Goal: Task Accomplishment & Management: Manage account settings

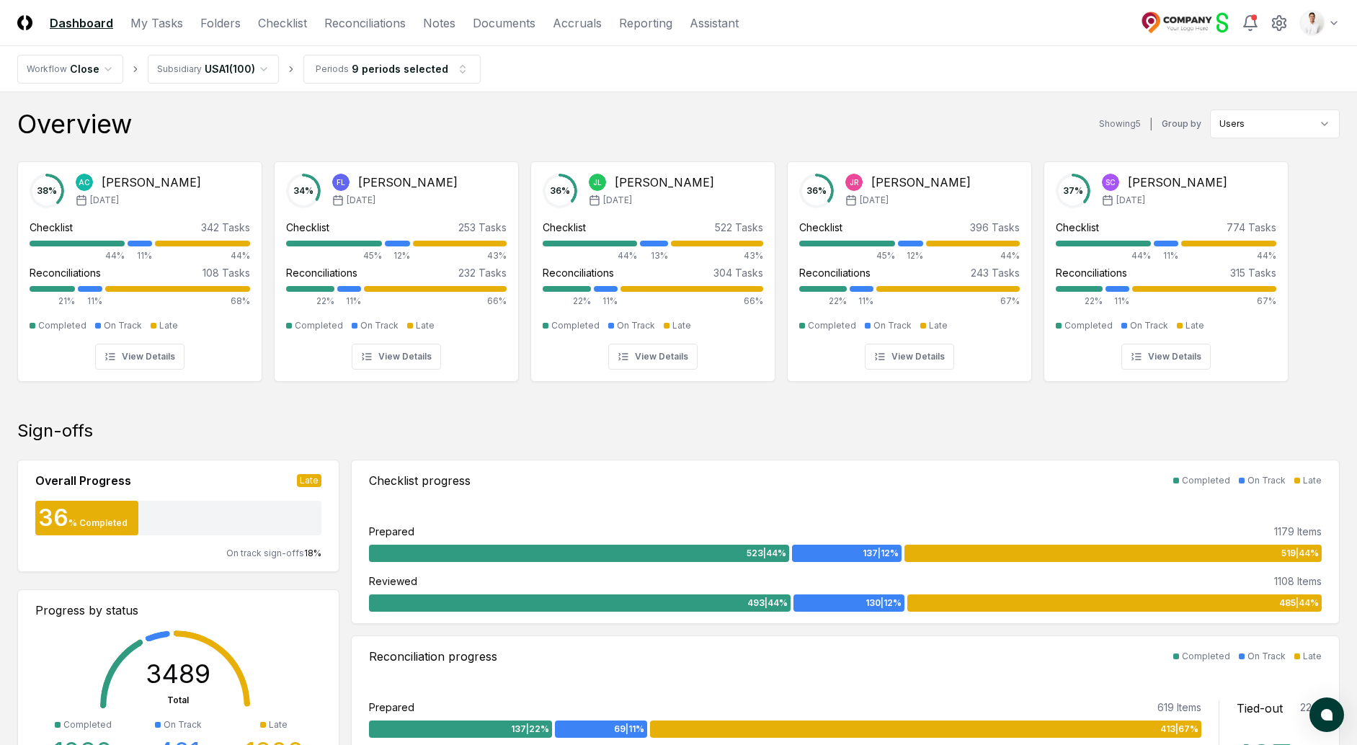
click at [1334, 47] on nav "Workflow Close Subsidiary USA1 ( 100 ) Periods 9 periods selected" at bounding box center [678, 69] width 1357 height 46
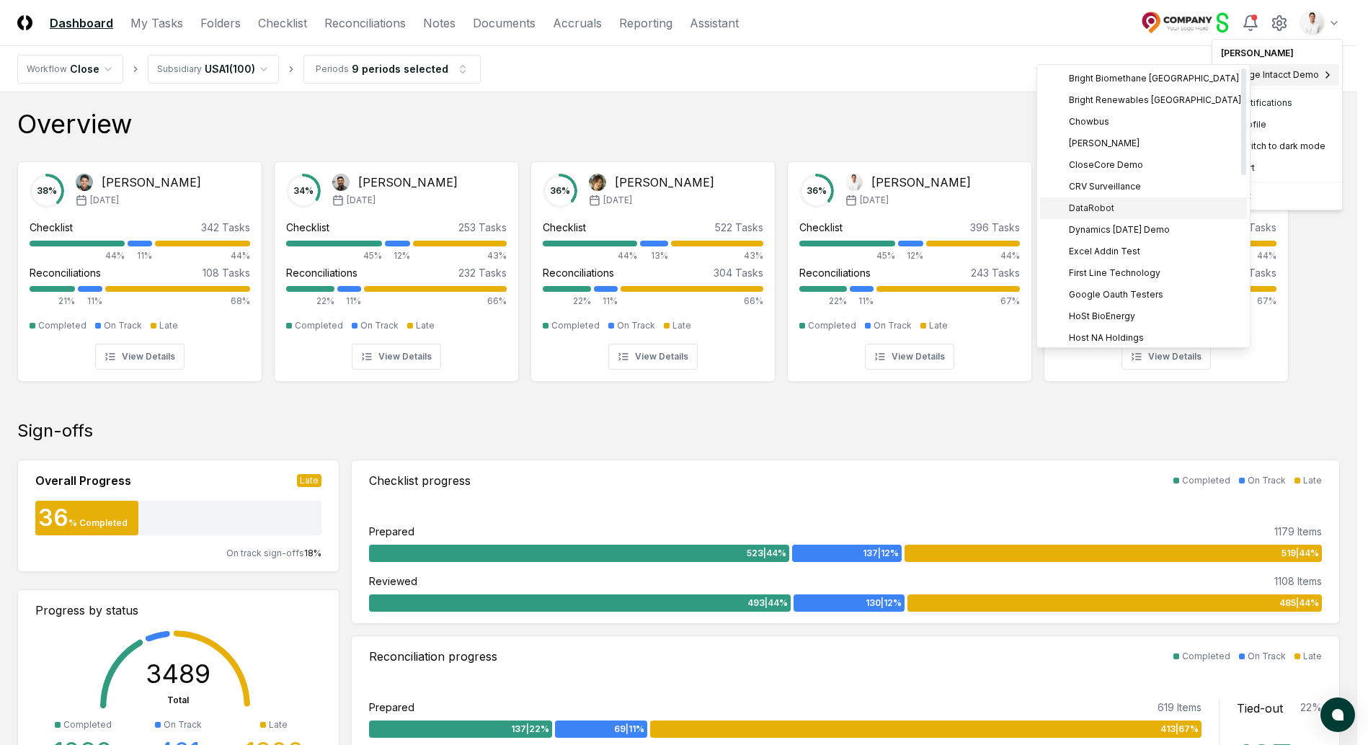
click at [1127, 213] on div "DataRobot" at bounding box center [1143, 209] width 207 height 22
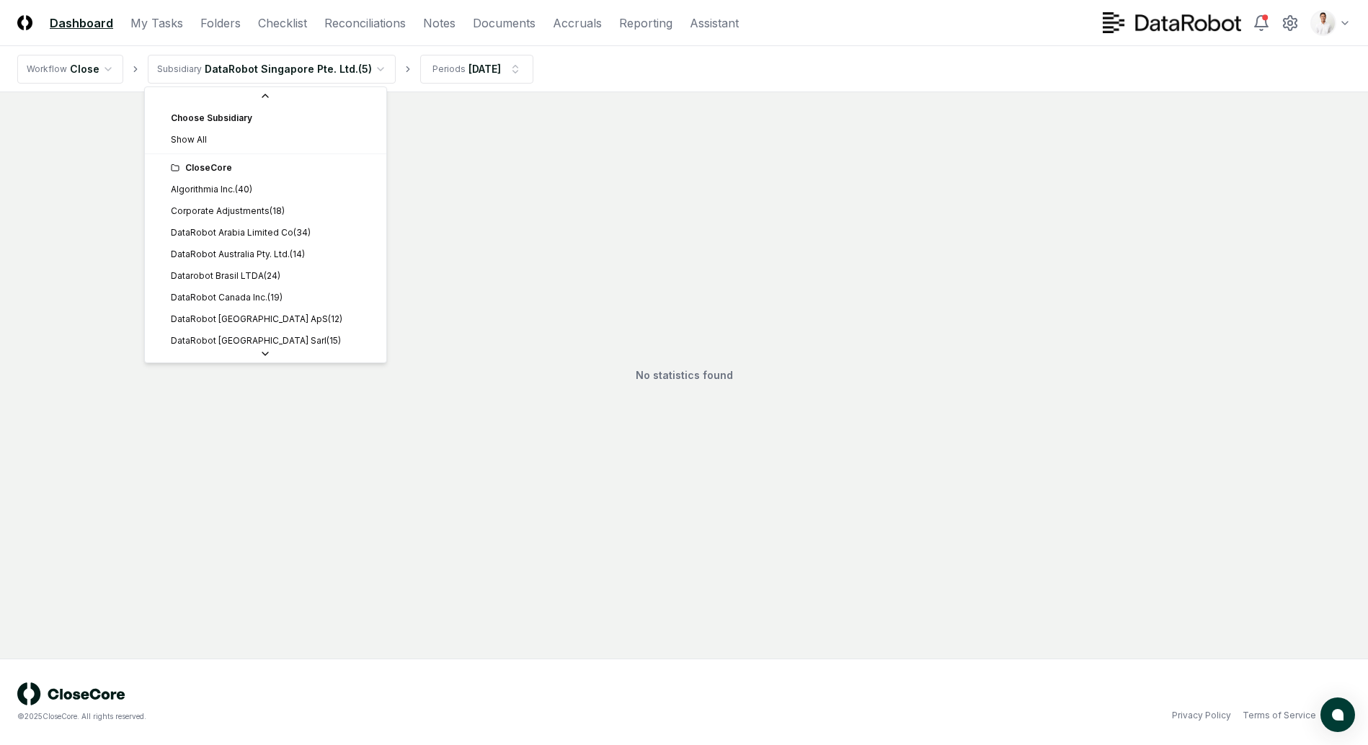
click at [341, 75] on html "CloseCore Dashboard My Tasks Folders Checklist Reconciliations Notes Documents …" at bounding box center [684, 372] width 1368 height 745
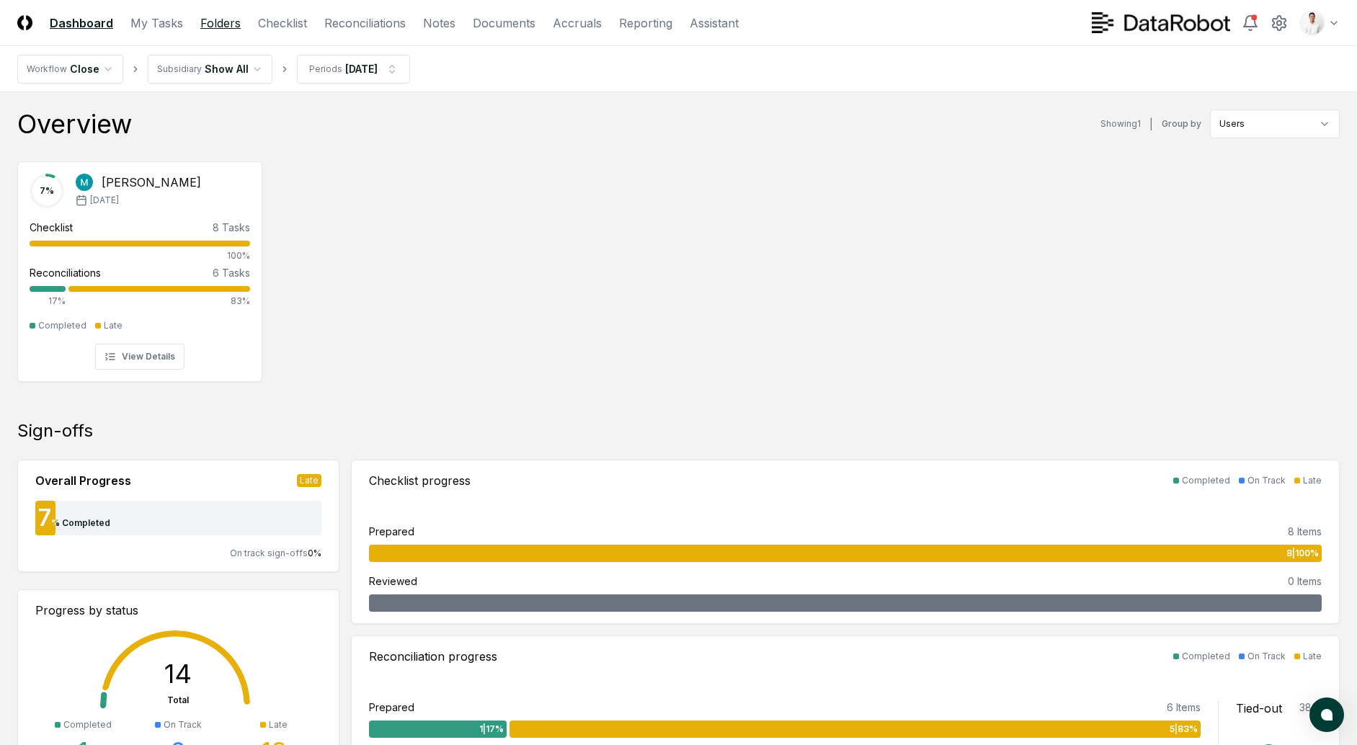
click at [221, 27] on link "Folders" at bounding box center [220, 22] width 40 height 17
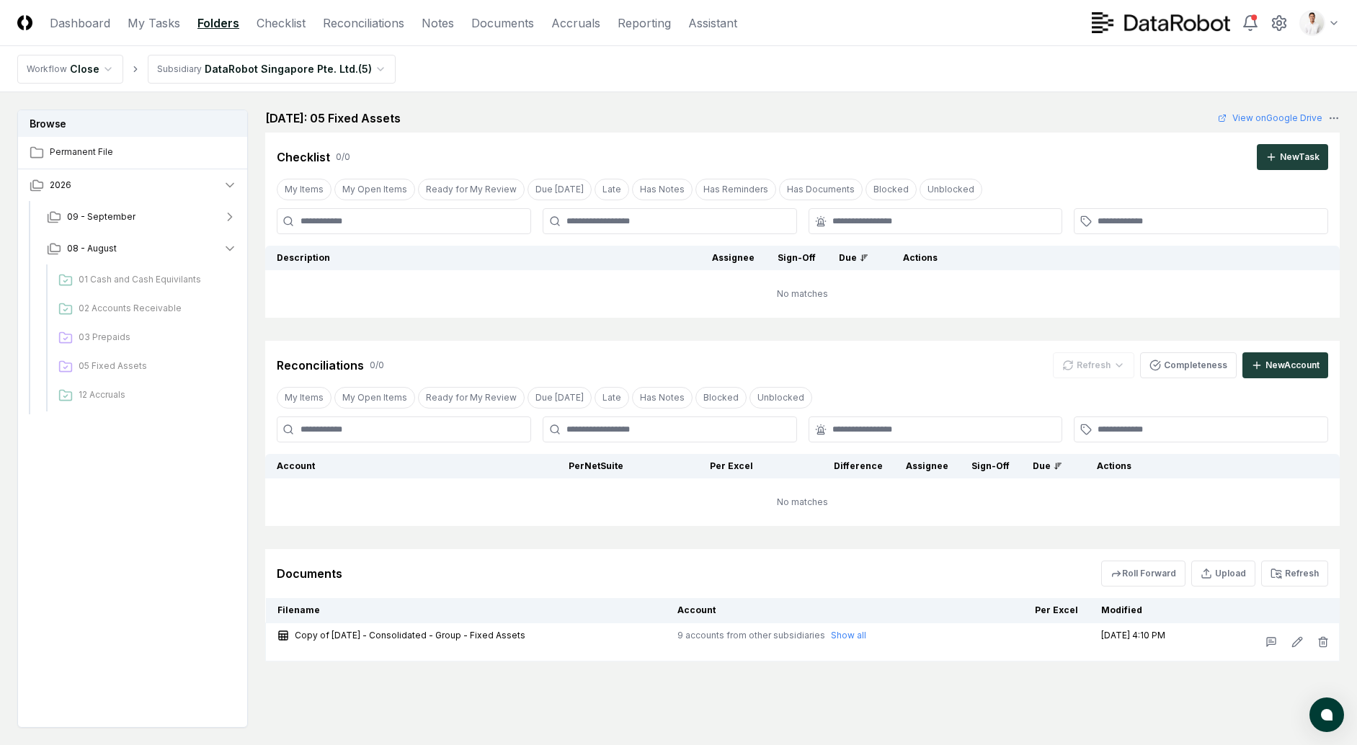
click at [218, 56] on html "CloseCore Dashboard My Tasks Folders Checklist Reconciliations Notes Documents …" at bounding box center [678, 416] width 1357 height 832
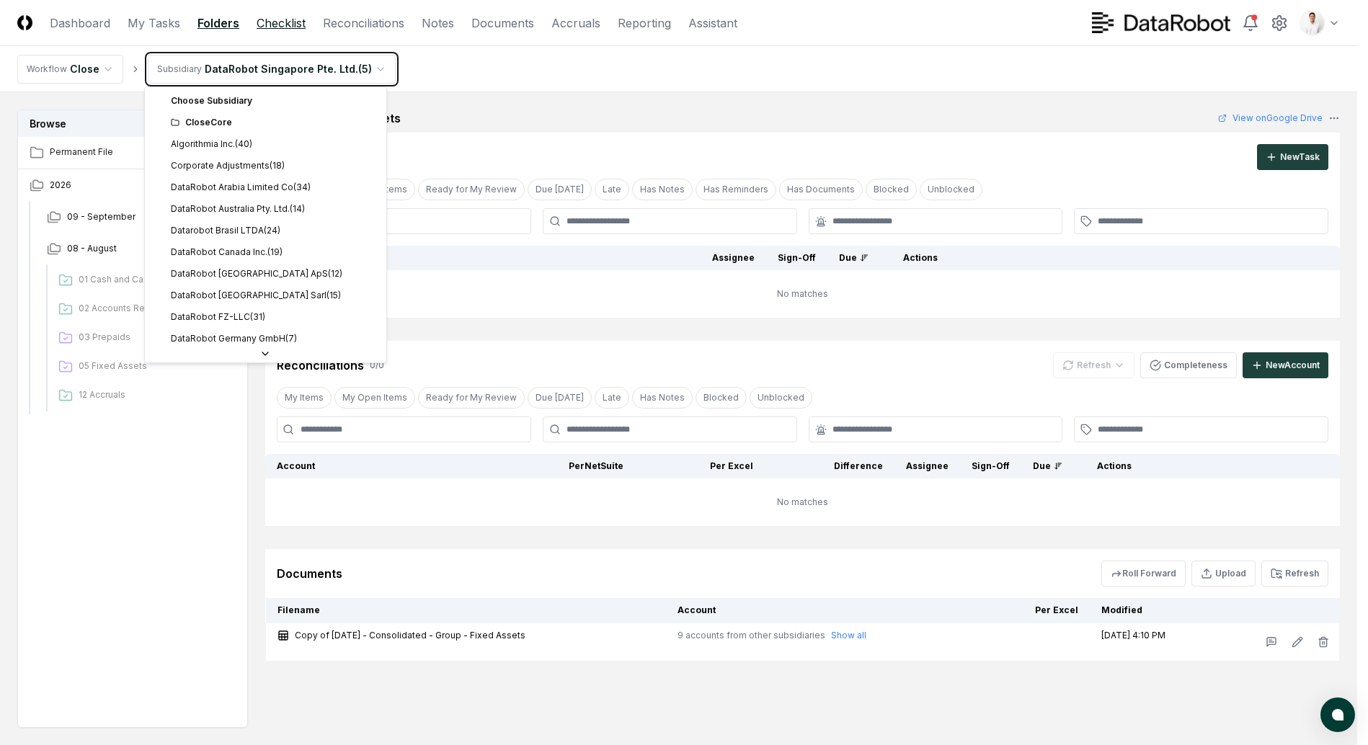
click at [287, 26] on html "CloseCore Dashboard My Tasks Folders Checklist Reconciliations Notes Documents …" at bounding box center [684, 416] width 1368 height 832
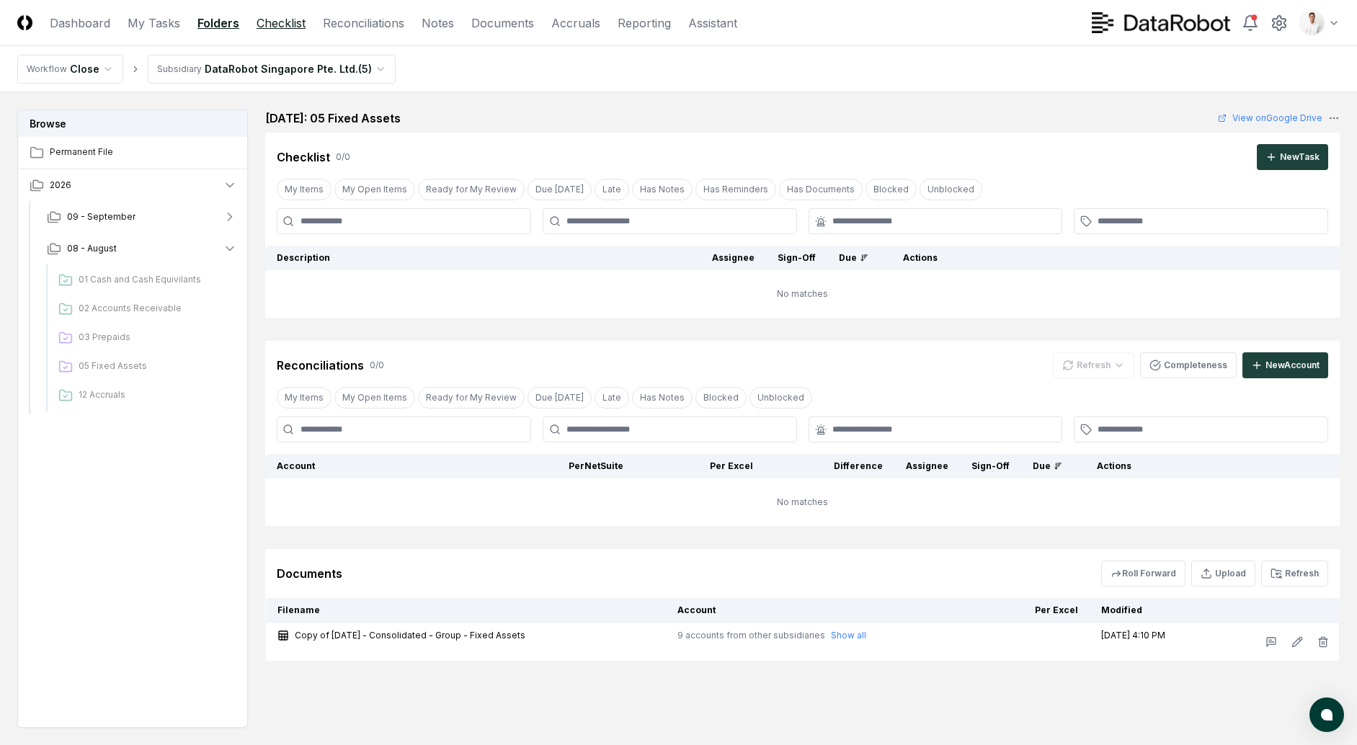
click at [288, 26] on link "Checklist" at bounding box center [281, 22] width 49 height 17
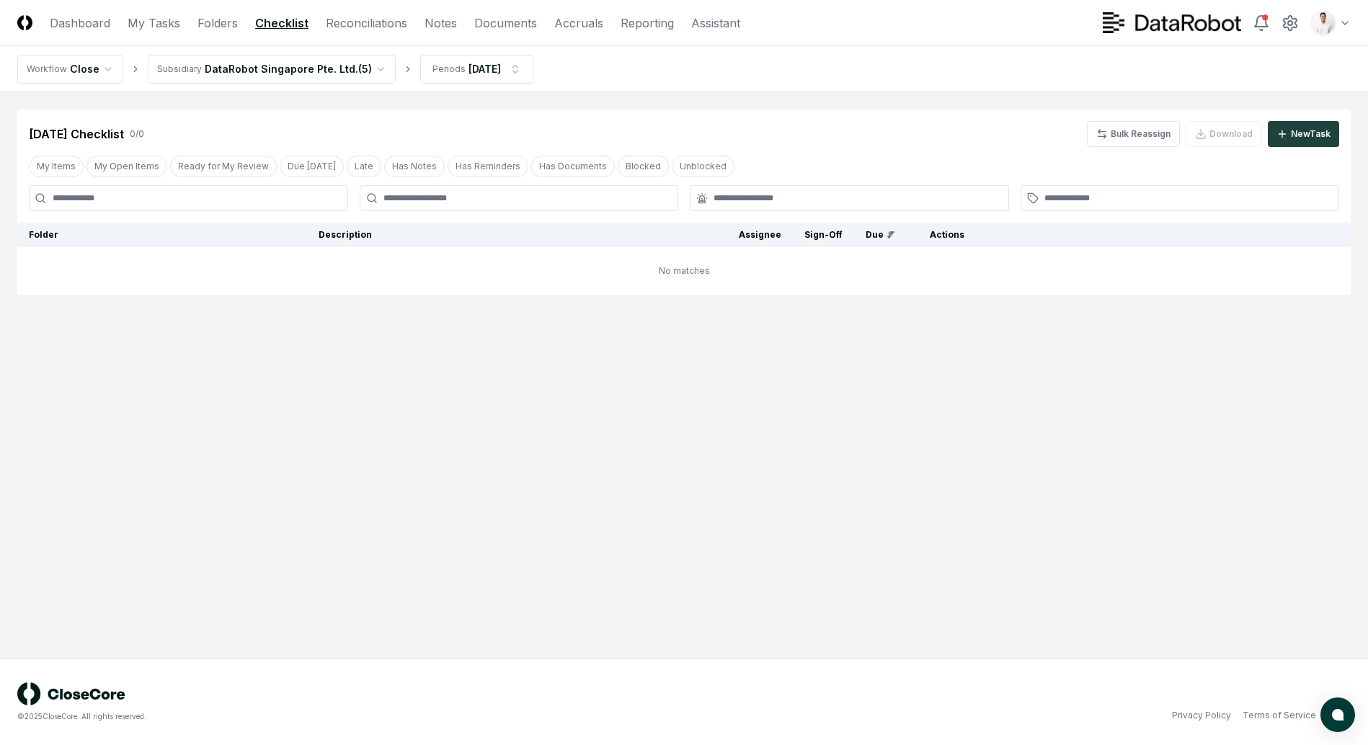
click at [344, 79] on html "CloseCore Dashboard My Tasks Folders Checklist Reconciliations Notes Documents …" at bounding box center [684, 372] width 1368 height 745
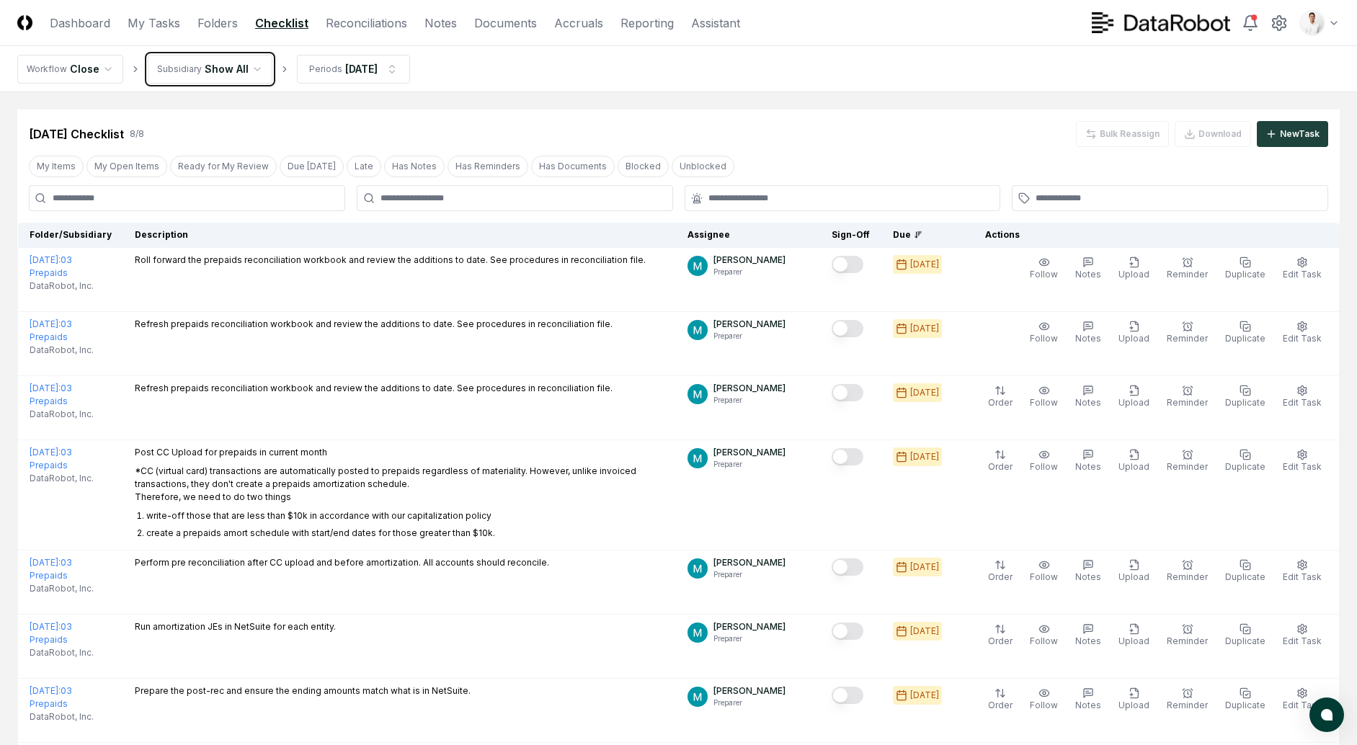
scroll to position [1, 0]
click at [360, 14] on link "Reconciliations" at bounding box center [366, 22] width 81 height 17
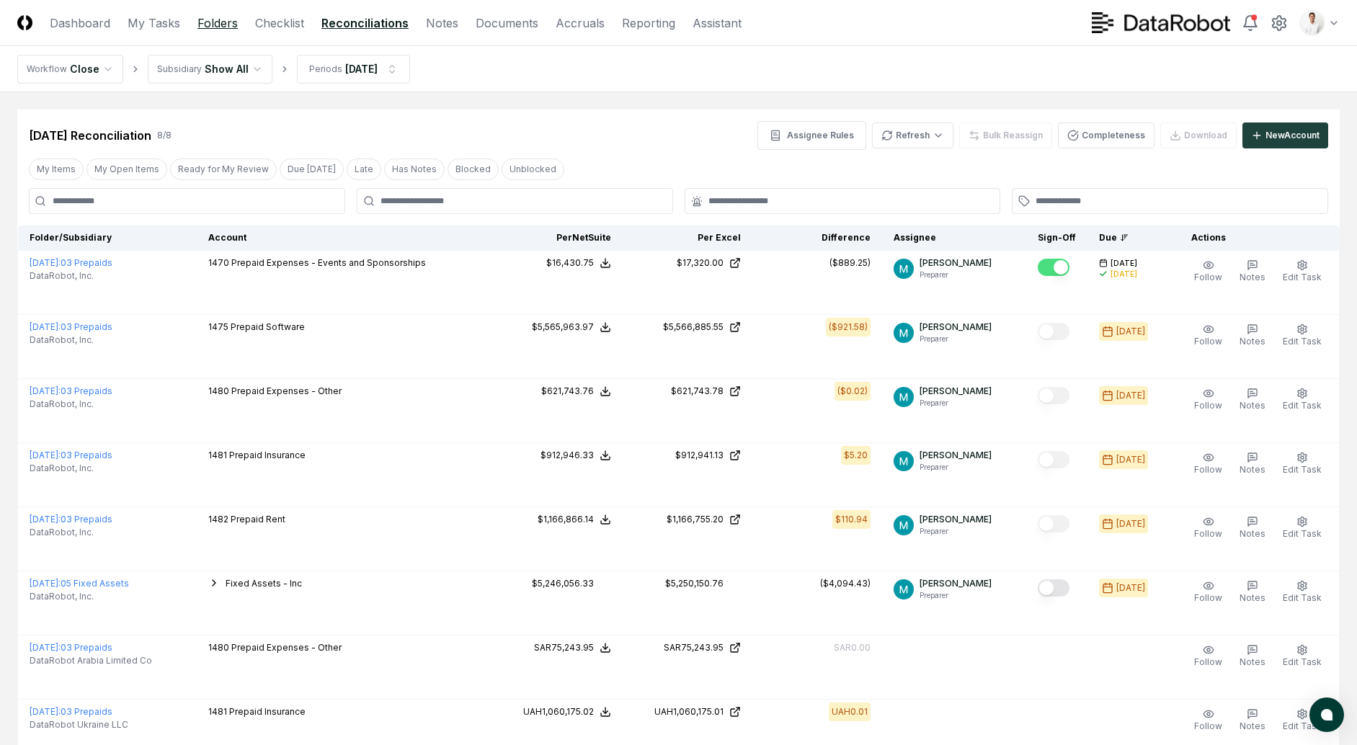
click at [231, 19] on link "Folders" at bounding box center [218, 22] width 40 height 17
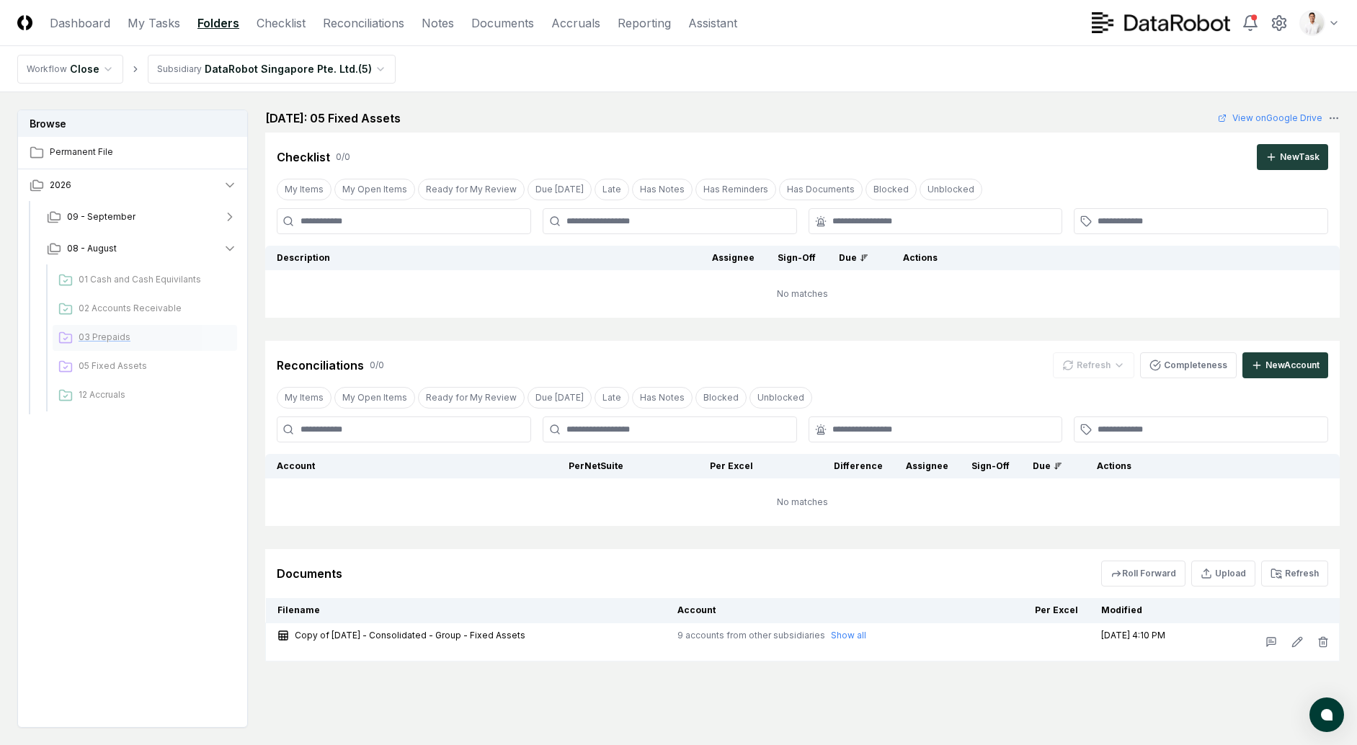
click at [125, 332] on span "03 Prepaids" at bounding box center [155, 337] width 153 height 13
click at [110, 373] on div "05 Fixed Assets" at bounding box center [145, 367] width 185 height 26
click at [1324, 35] on html "CloseCore Dashboard My Tasks Folders Checklist Reconciliations Notes Documents …" at bounding box center [678, 416] width 1357 height 832
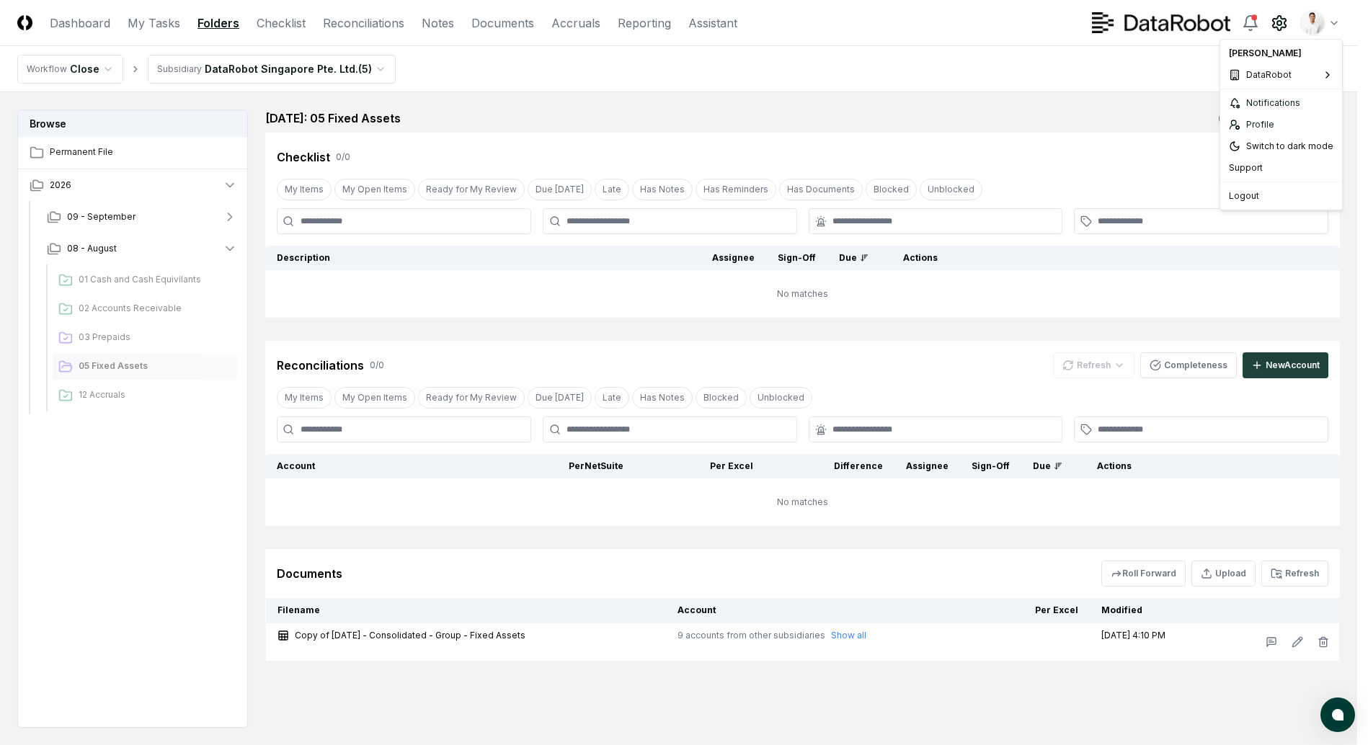
drag, startPoint x: 1277, startPoint y: 4, endPoint x: 1275, endPoint y: 14, distance: 9.6
click at [1277, 4] on html "CloseCore Dashboard My Tasks Folders Checklist Reconciliations Notes Documents …" at bounding box center [684, 416] width 1368 height 832
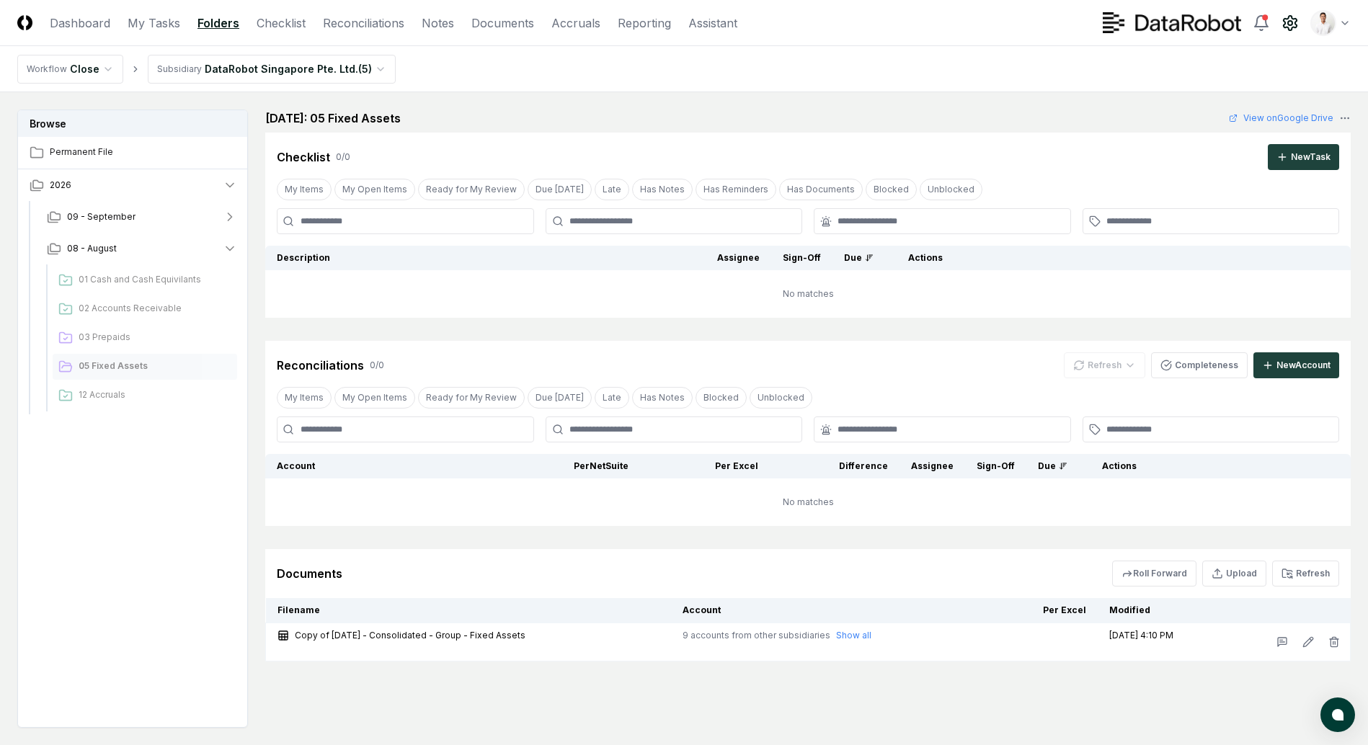
click at [1282, 15] on icon at bounding box center [1290, 22] width 17 height 17
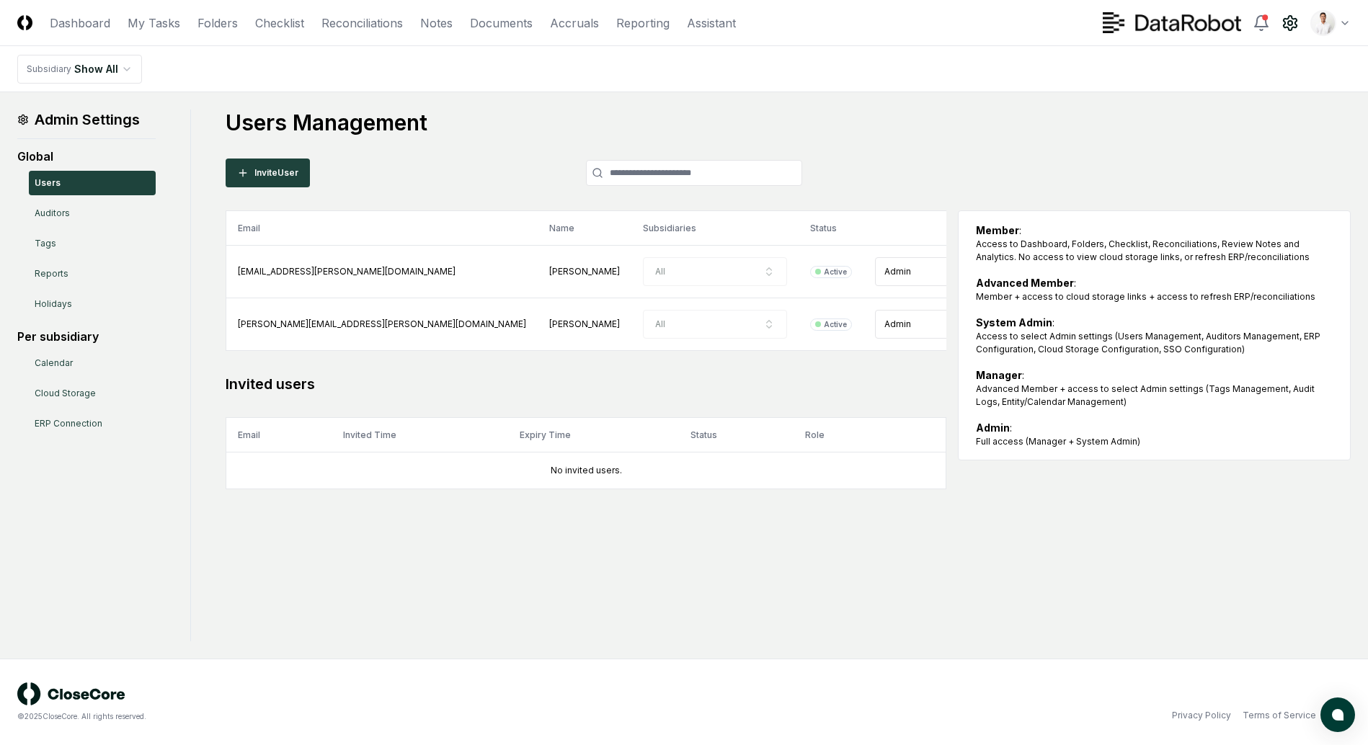
drag, startPoint x: 840, startPoint y: 115, endPoint x: 866, endPoint y: 6, distance: 111.7
click at [841, 114] on h1 "Users Management" at bounding box center [788, 123] width 1125 height 26
click at [63, 267] on link "Reports" at bounding box center [92, 274] width 127 height 25
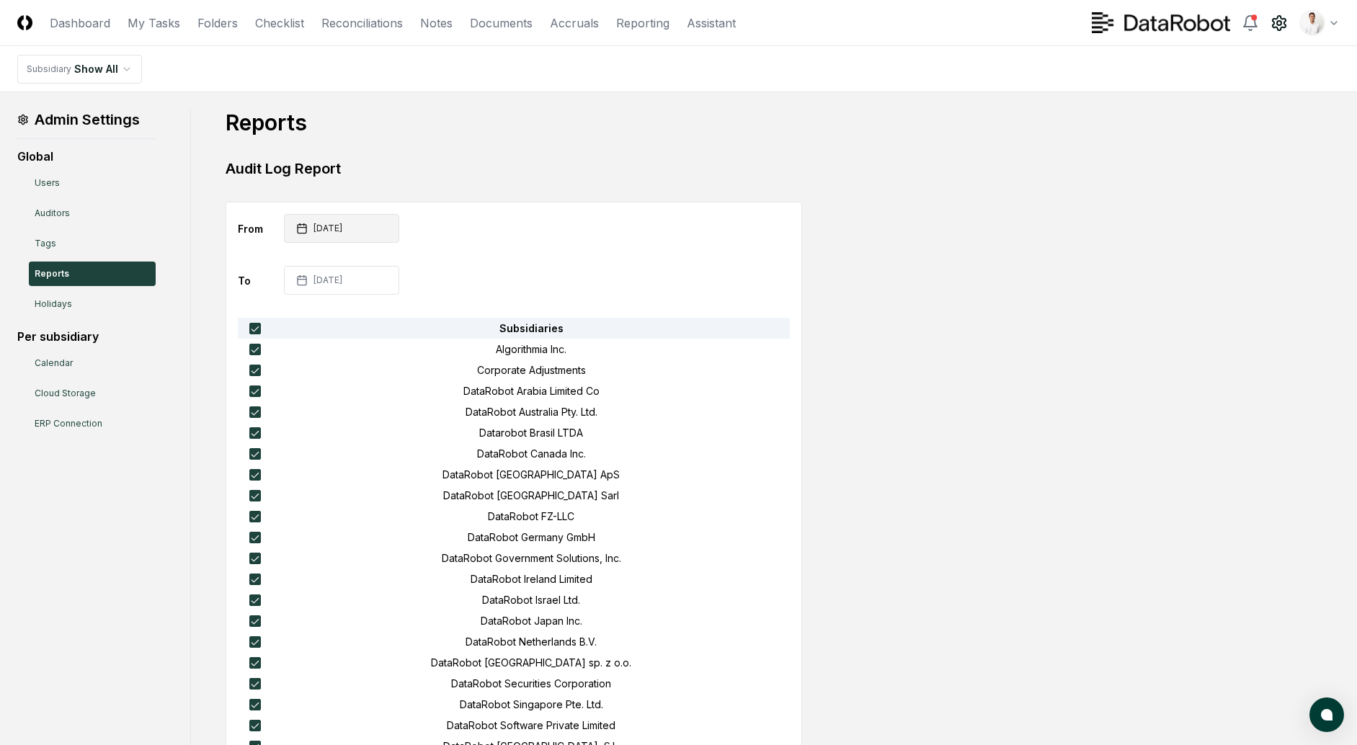
click at [372, 231] on button "2025-01-01" at bounding box center [341, 228] width 115 height 29
click at [417, 269] on icon "Go to next month" at bounding box center [420, 265] width 12 height 12
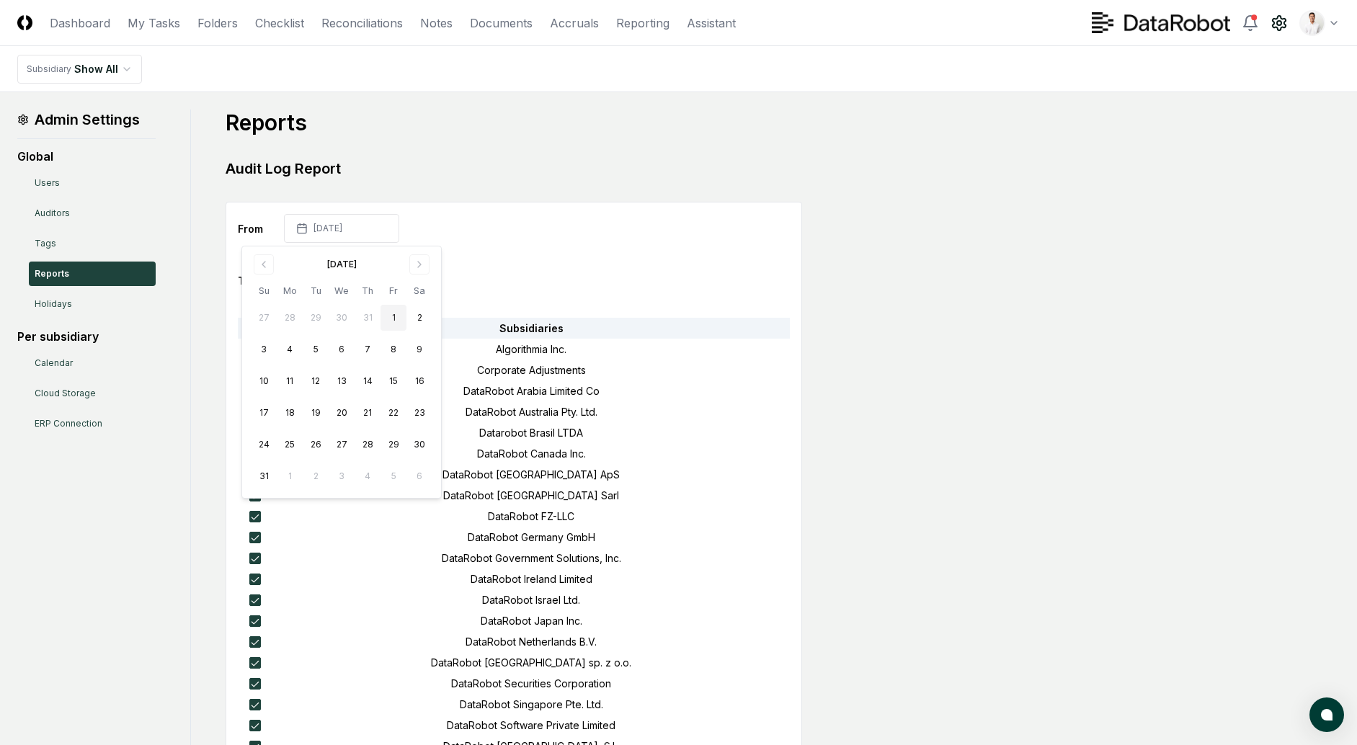
click at [394, 317] on button "1" at bounding box center [394, 318] width 26 height 26
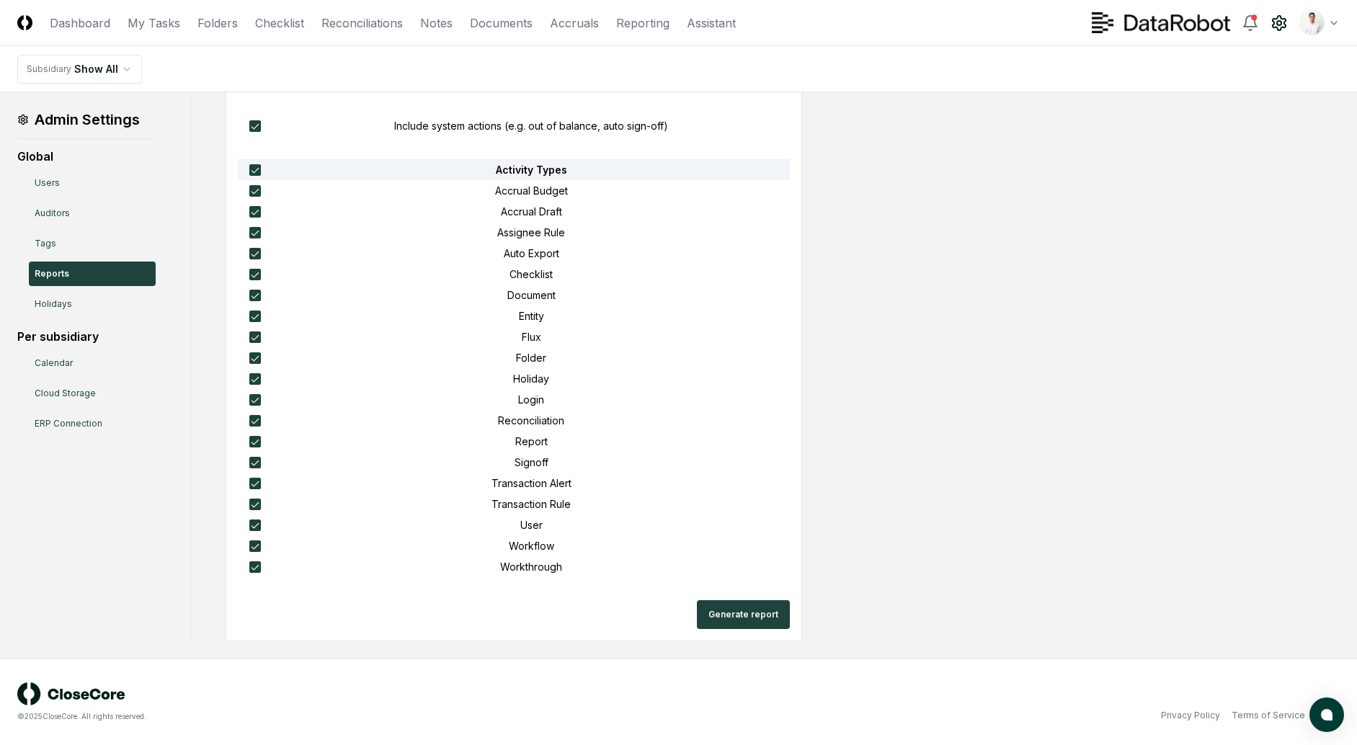
scroll to position [982, 0]
click at [741, 605] on button "Generate report" at bounding box center [743, 615] width 93 height 29
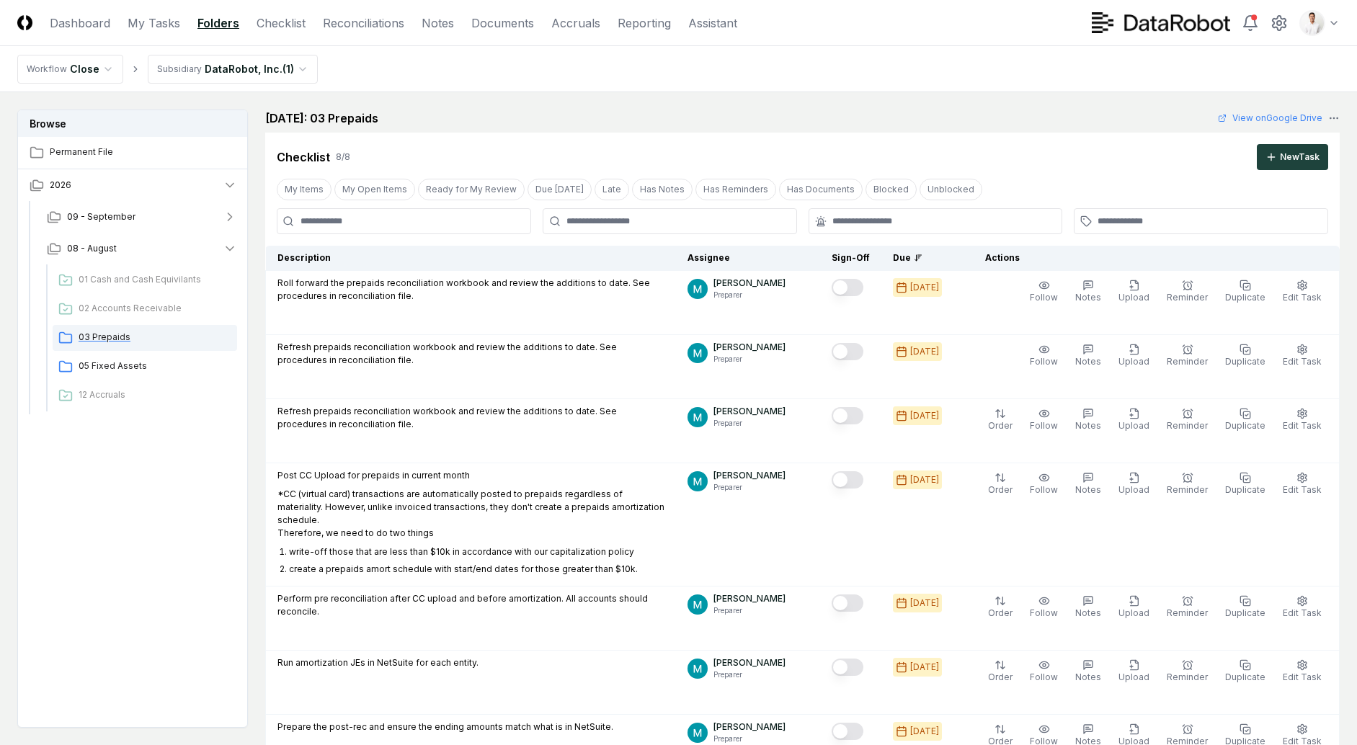
click at [156, 338] on span "03 Prepaids" at bounding box center [155, 337] width 153 height 13
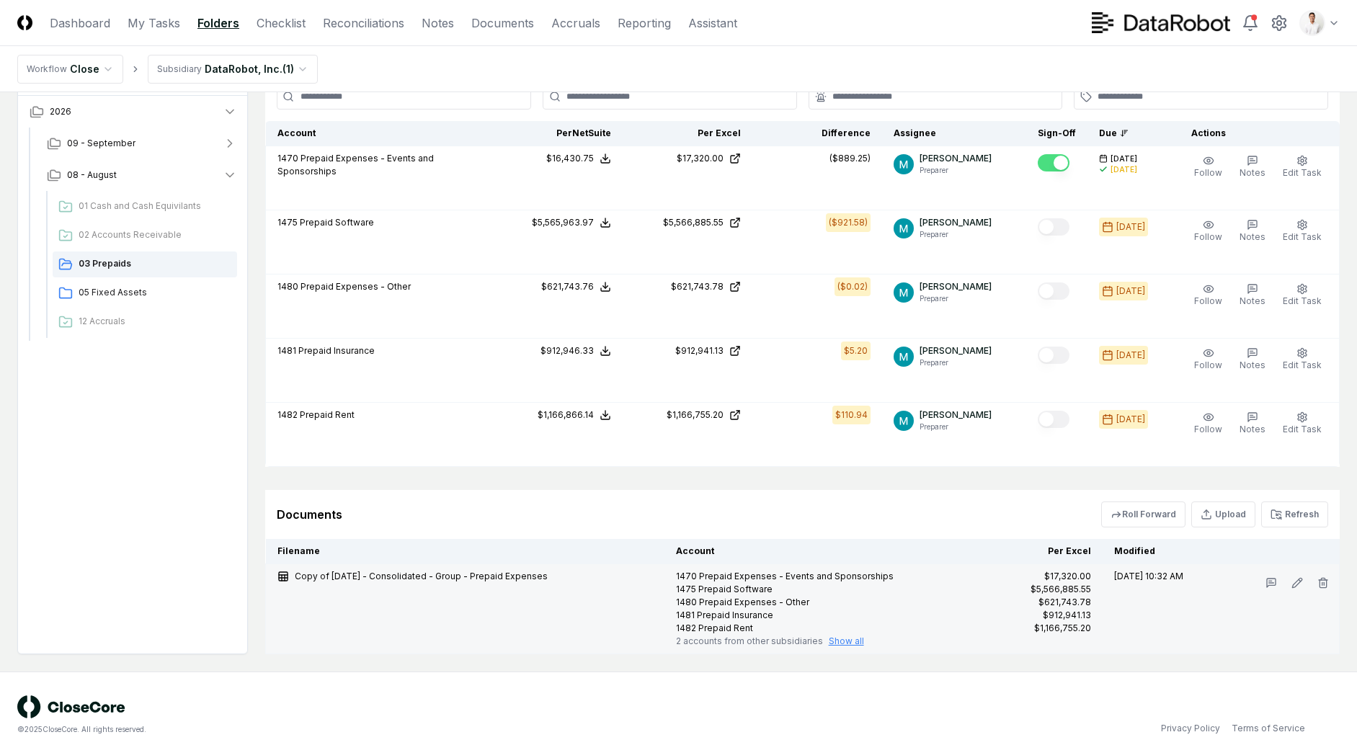
click at [838, 635] on button "Show all" at bounding box center [846, 641] width 35 height 13
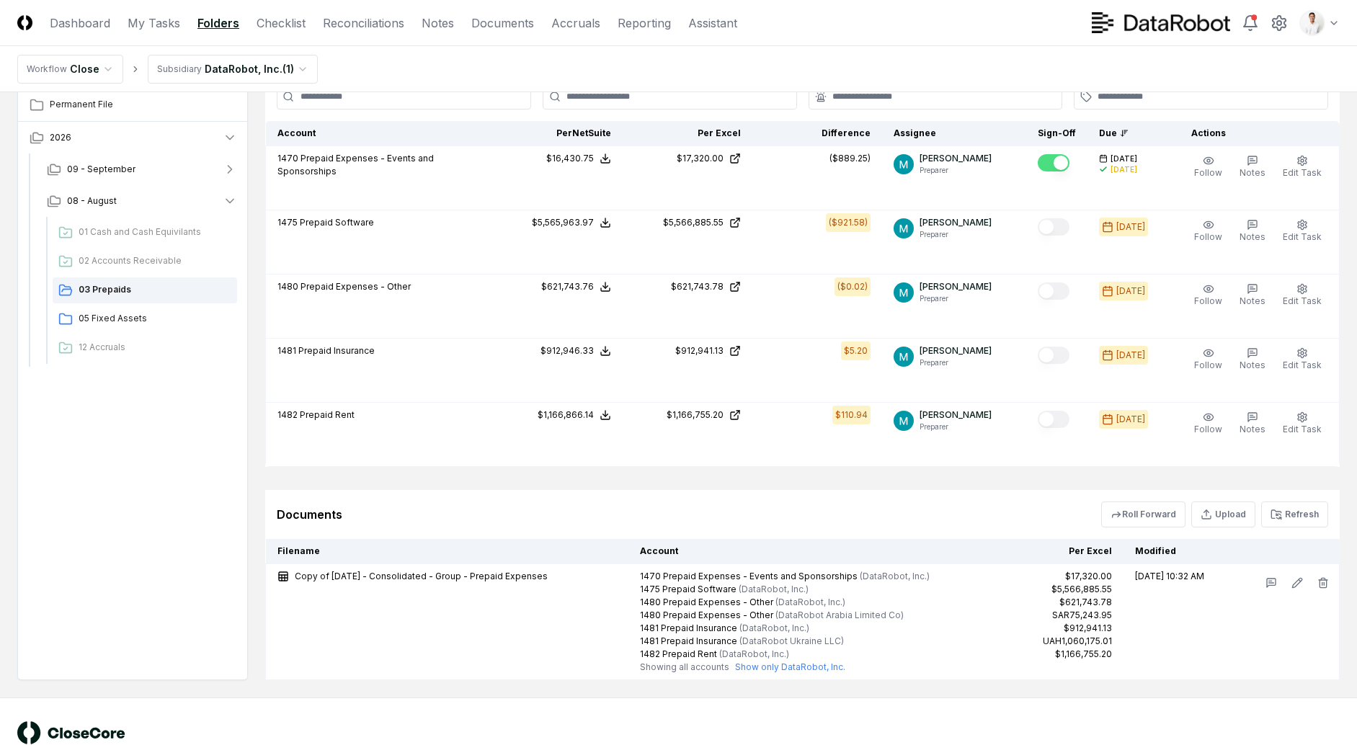
click at [1012, 50] on nav "Workflow Close Subsidiary DataRobot, Inc. ( 1 )" at bounding box center [678, 69] width 1357 height 46
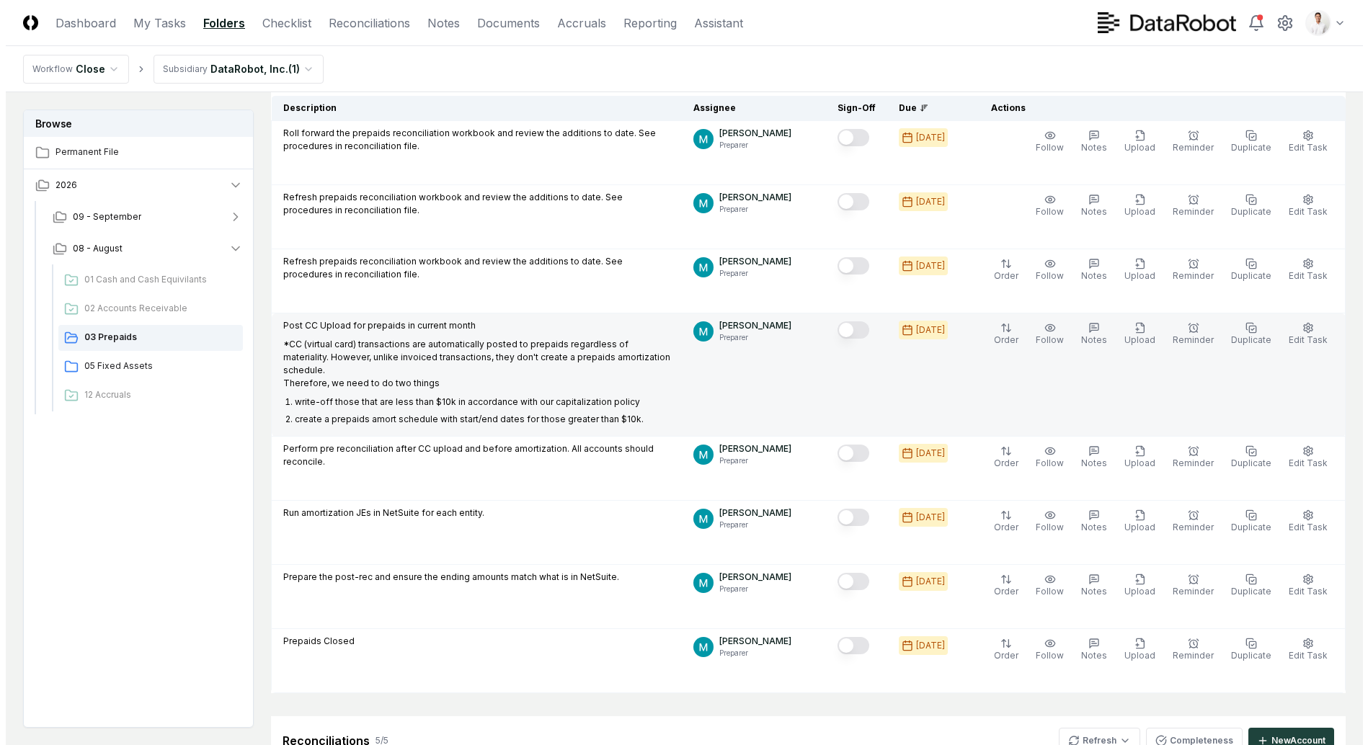
scroll to position [234, 0]
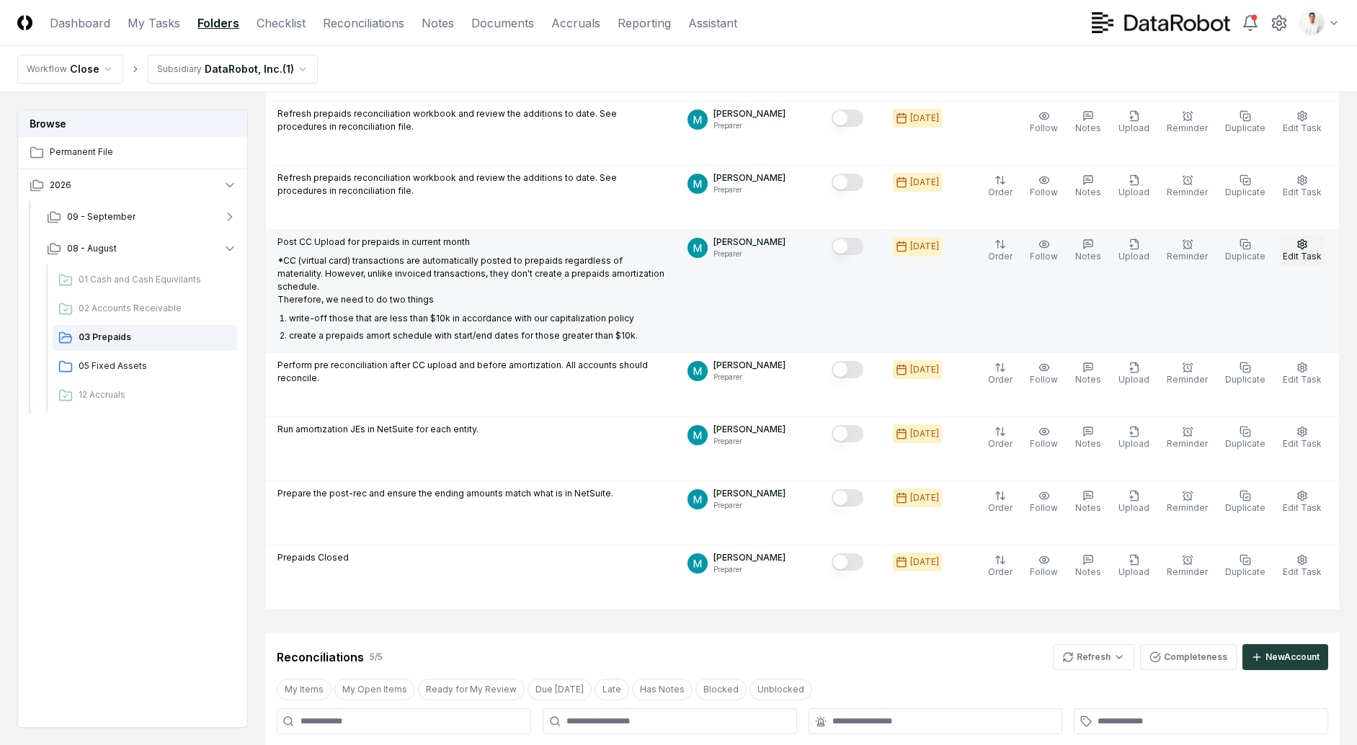
click at [1319, 246] on button "Edit Task" at bounding box center [1302, 251] width 45 height 30
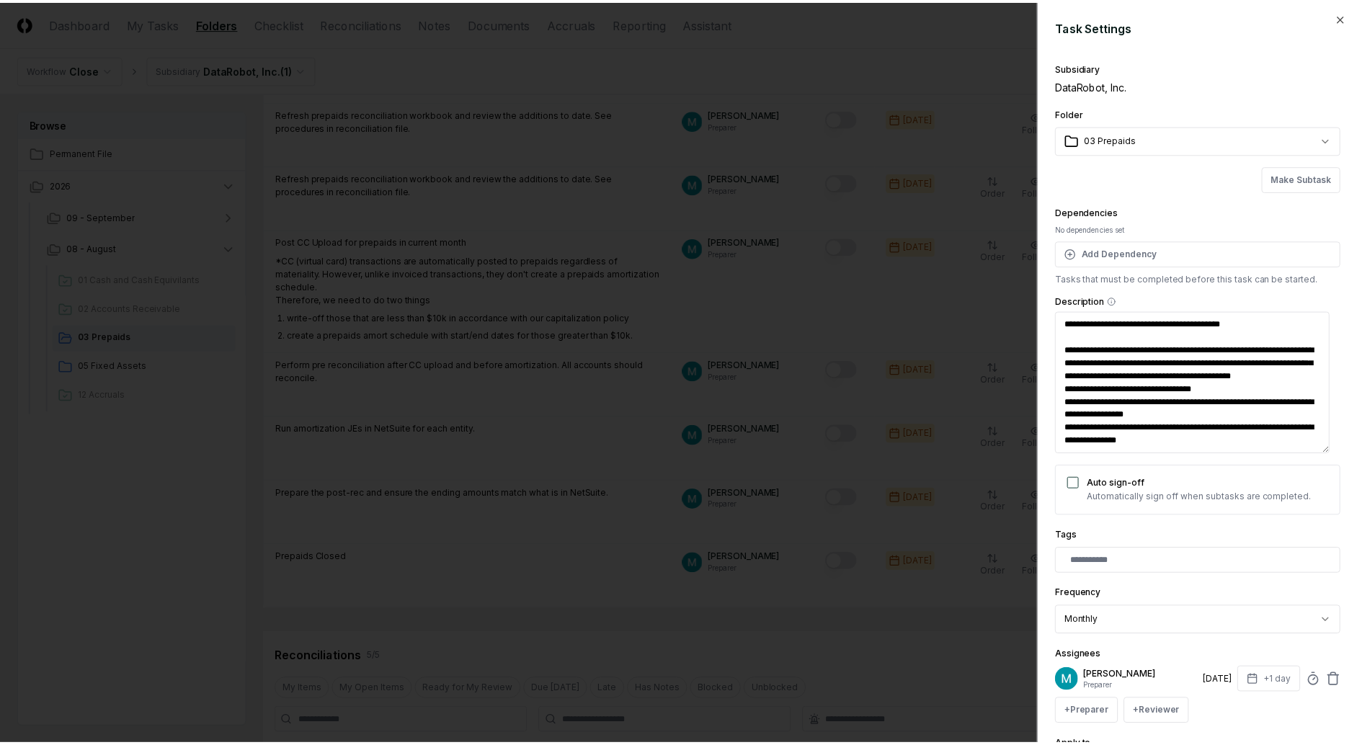
scroll to position [13, 0]
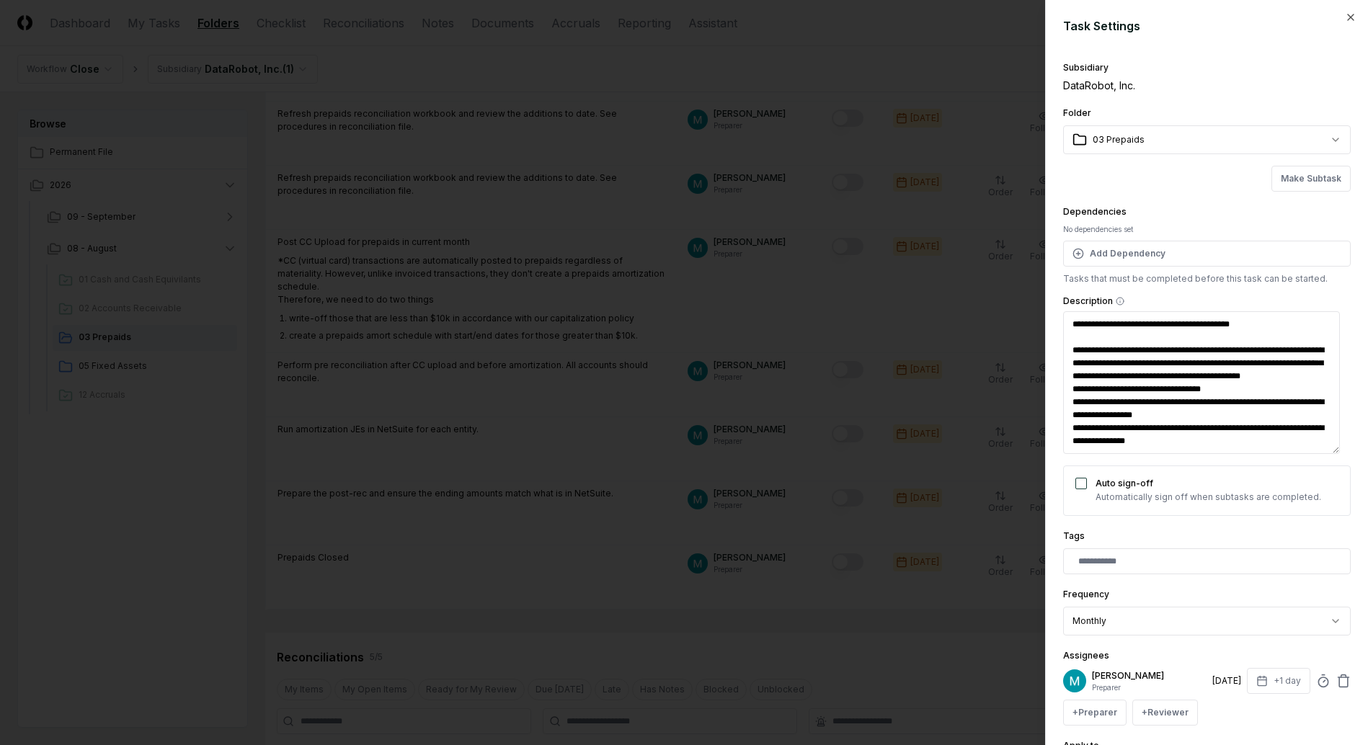
type textarea "*"
click at [572, 177] on div at bounding box center [684, 372] width 1368 height 745
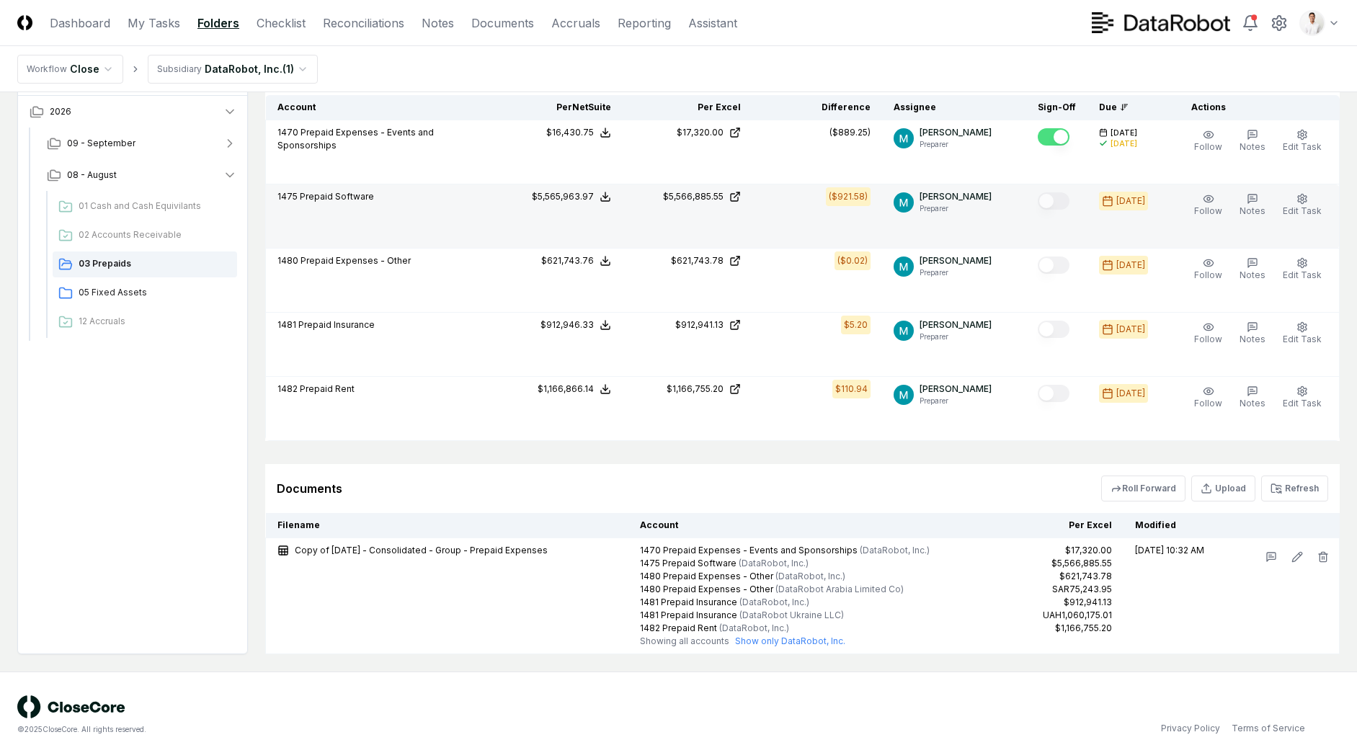
scroll to position [755, 0]
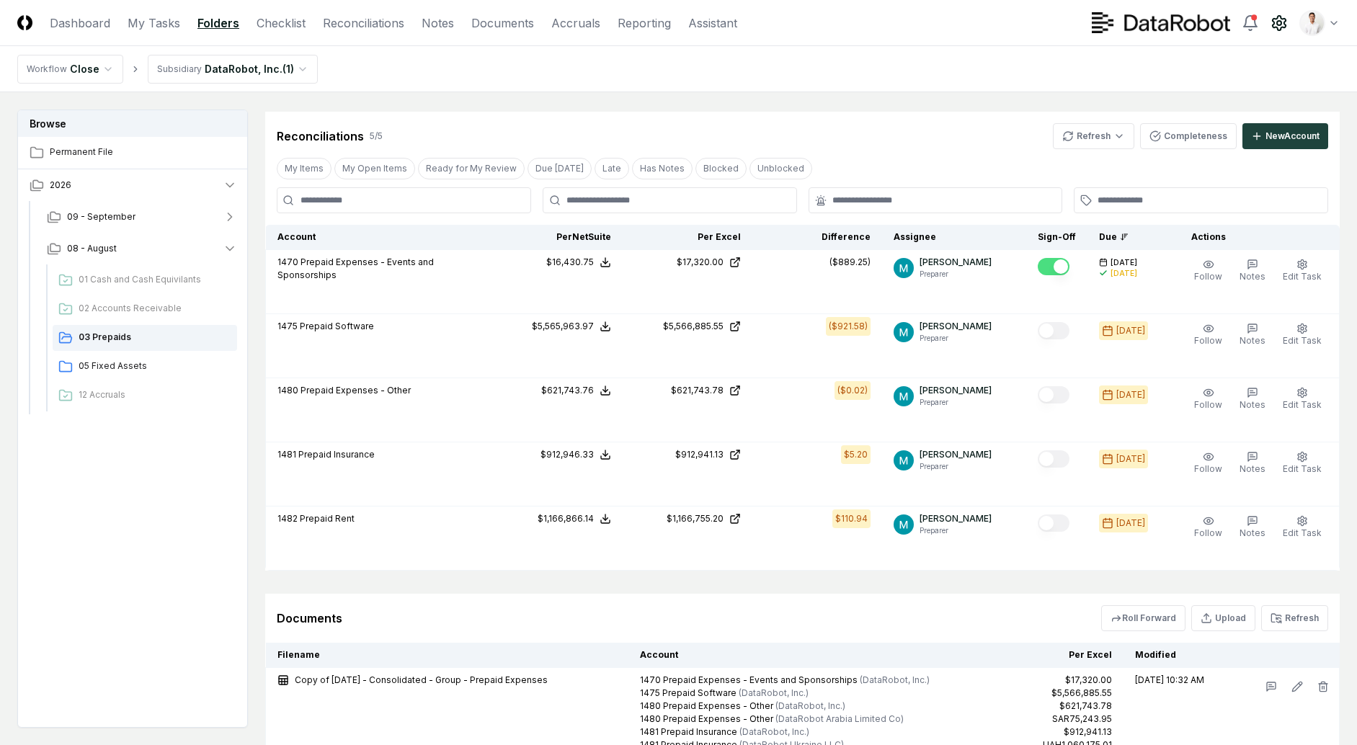
click at [1277, 21] on circle at bounding box center [1279, 23] width 4 height 4
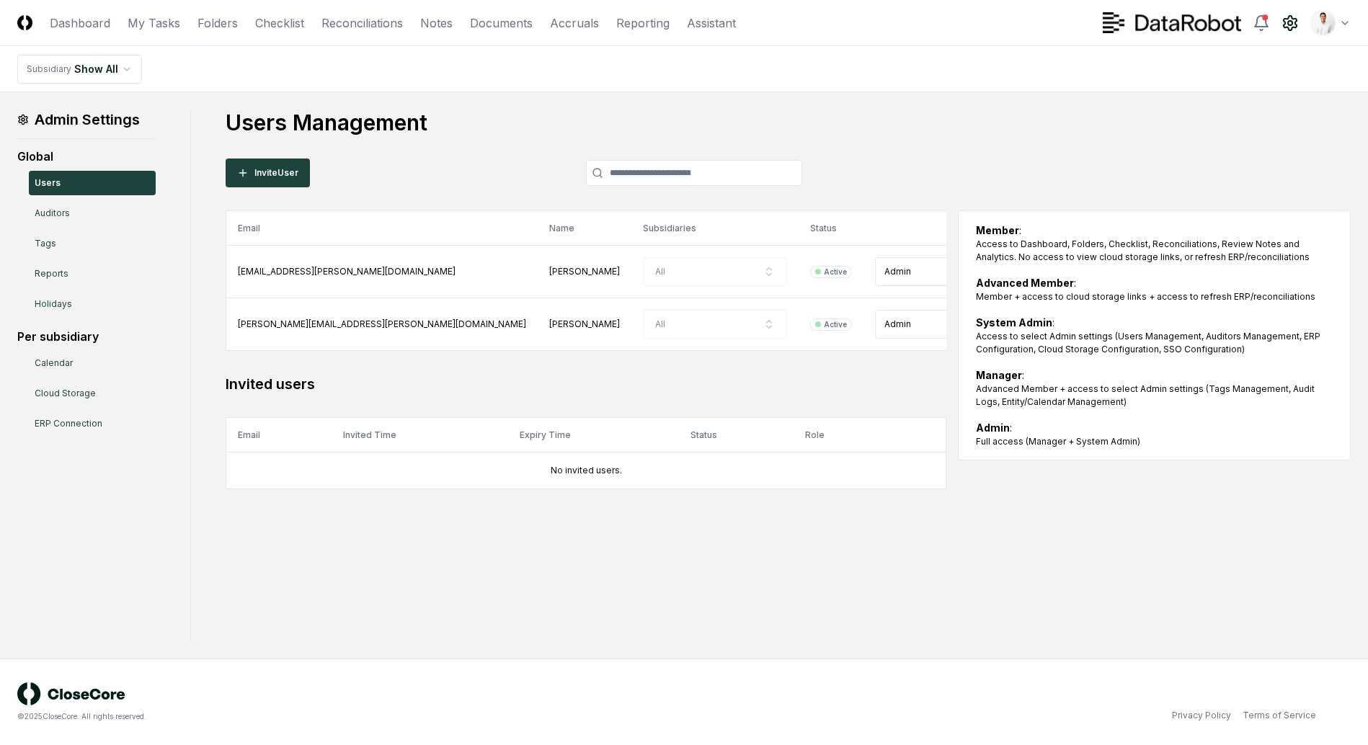
click at [872, 117] on h1 "Users Management" at bounding box center [788, 123] width 1125 height 26
